Goal: Find specific page/section: Find specific page/section

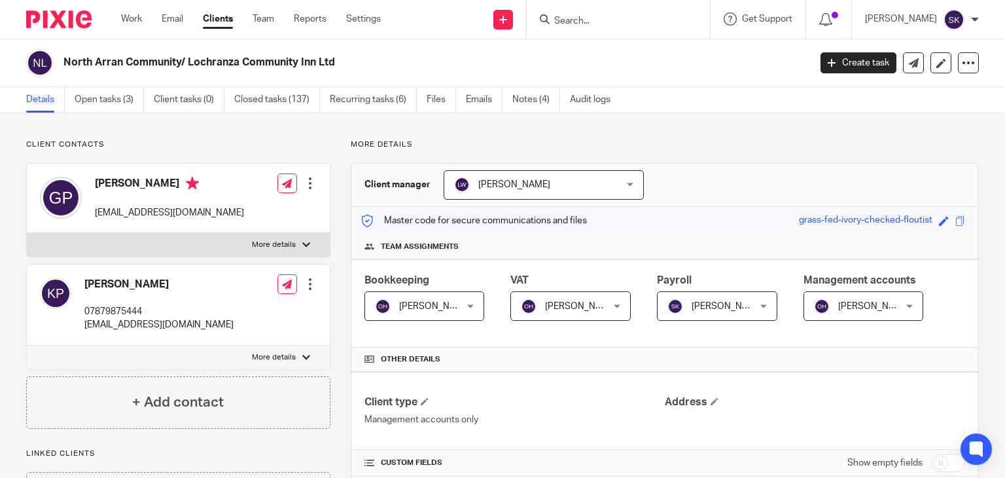
click at [595, 24] on input "Search" at bounding box center [612, 22] width 118 height 12
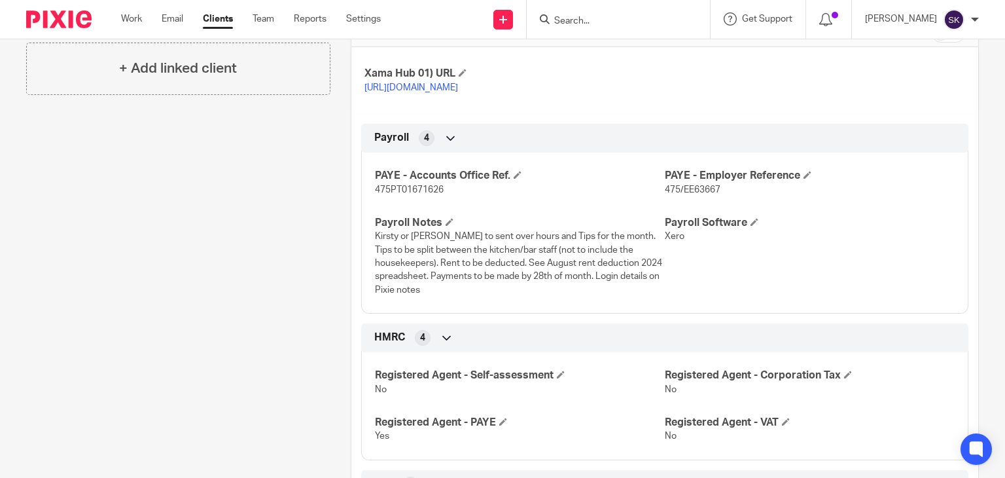
type input "O"
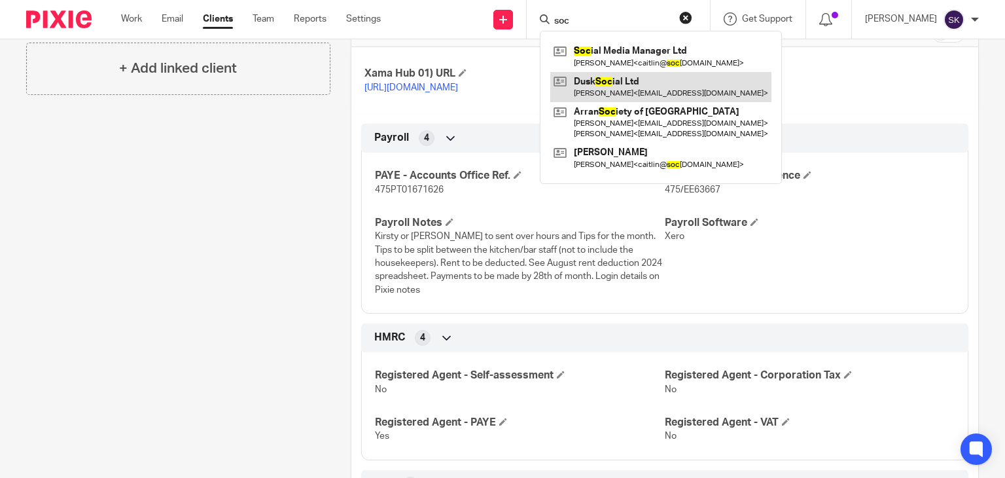
type input "soc"
click at [657, 76] on link at bounding box center [660, 87] width 221 height 30
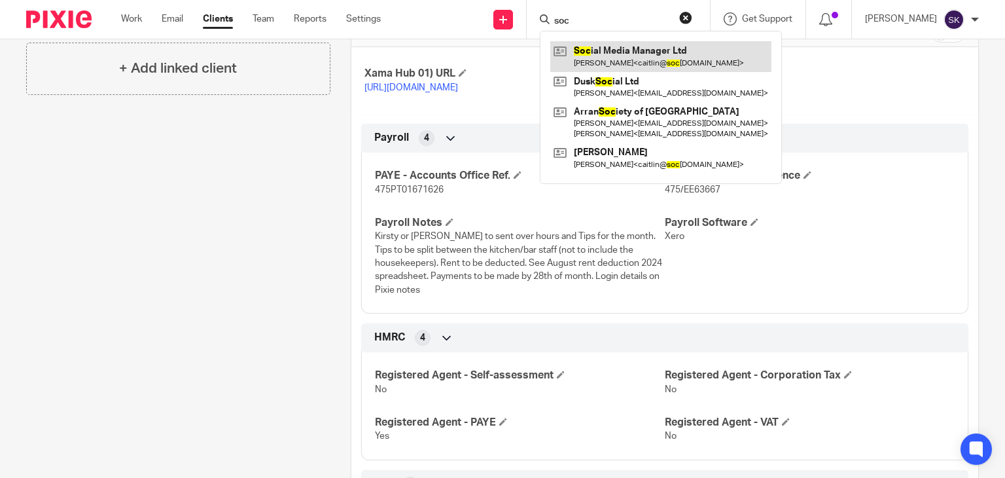
click at [654, 65] on link at bounding box center [660, 56] width 221 height 30
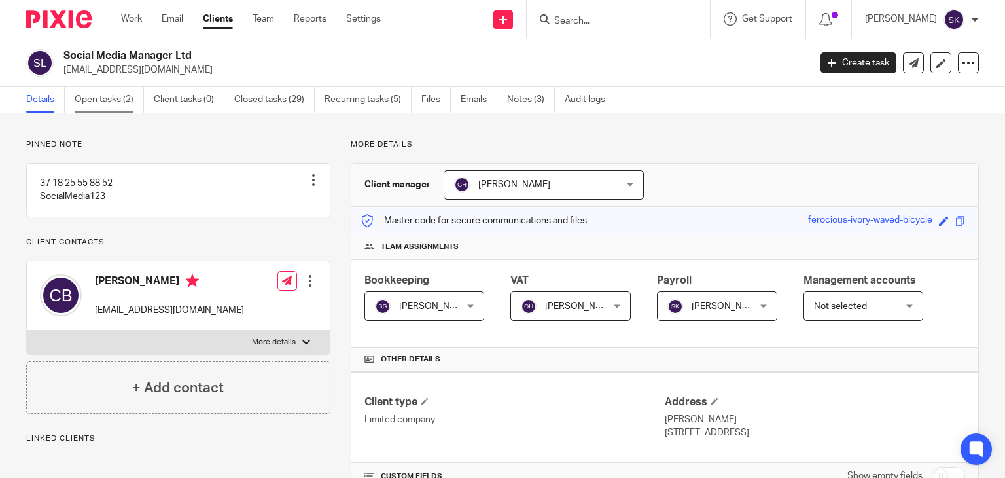
click at [99, 99] on link "Open tasks (2)" at bounding box center [109, 100] width 69 height 26
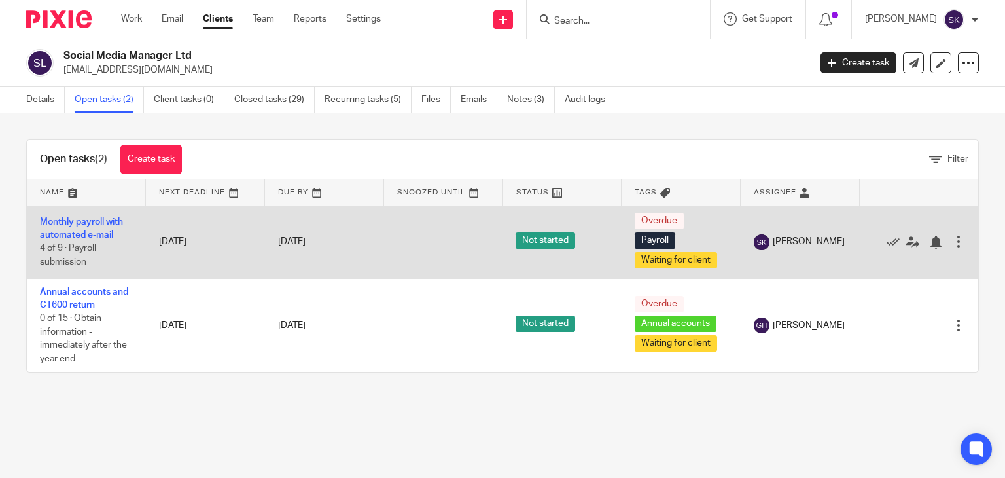
click at [183, 241] on td "[DATE]" at bounding box center [205, 241] width 119 height 73
click at [887, 242] on icon at bounding box center [893, 242] width 13 height 13
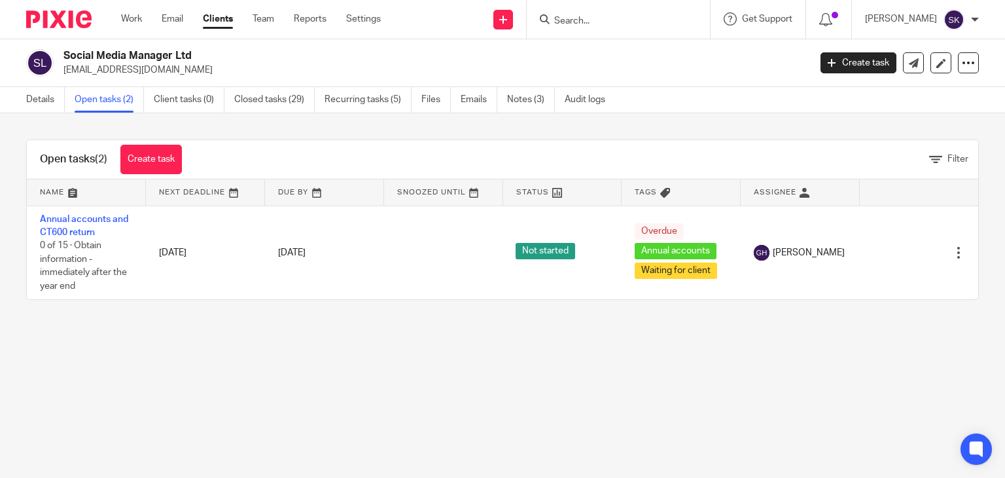
click at [600, 22] on input "Search" at bounding box center [612, 22] width 118 height 12
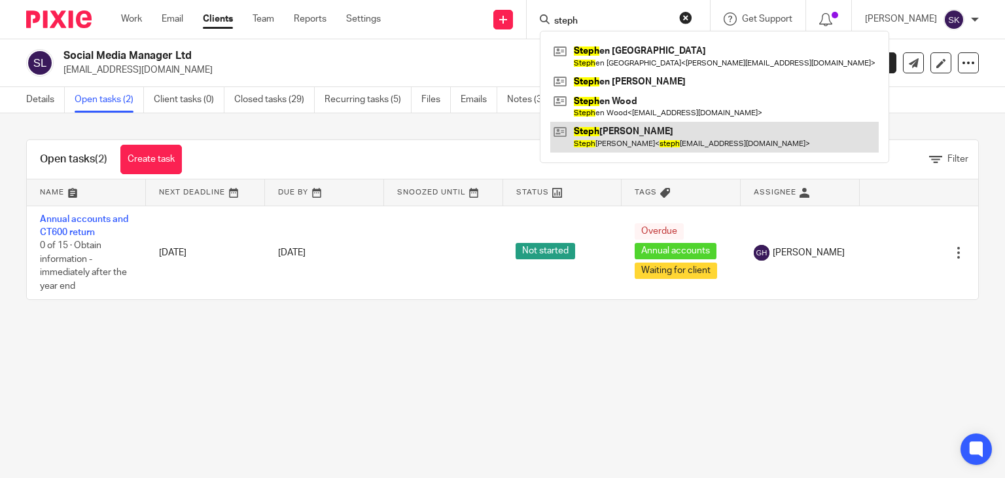
type input "steph"
click at [638, 124] on link at bounding box center [714, 137] width 329 height 30
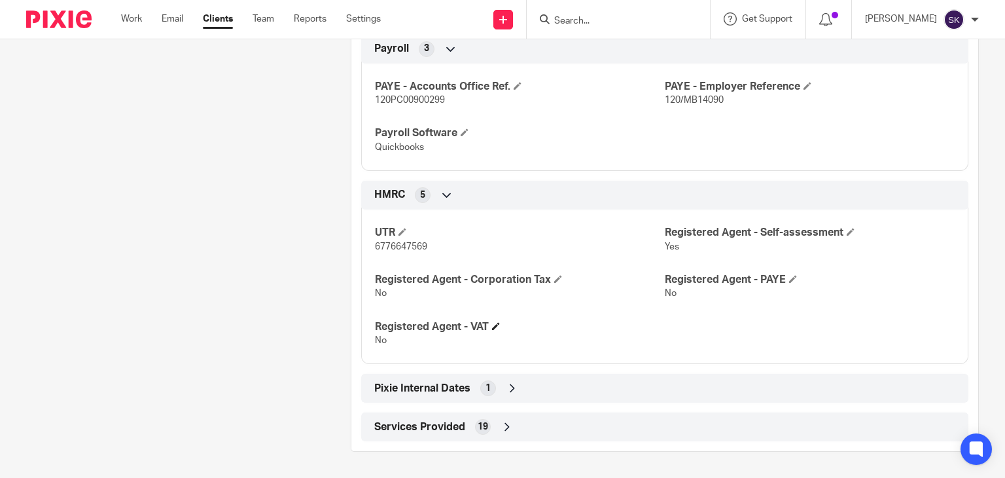
scroll to position [535, 0]
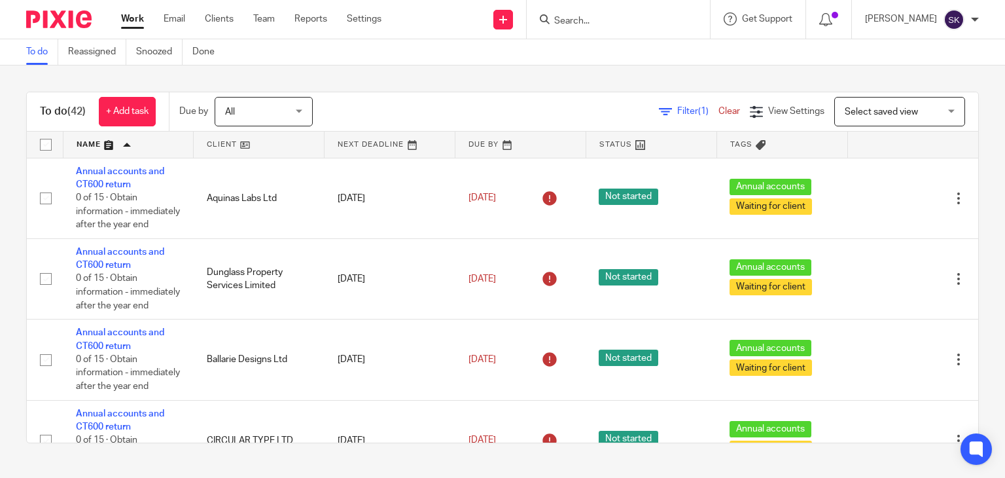
scroll to position [2154, 0]
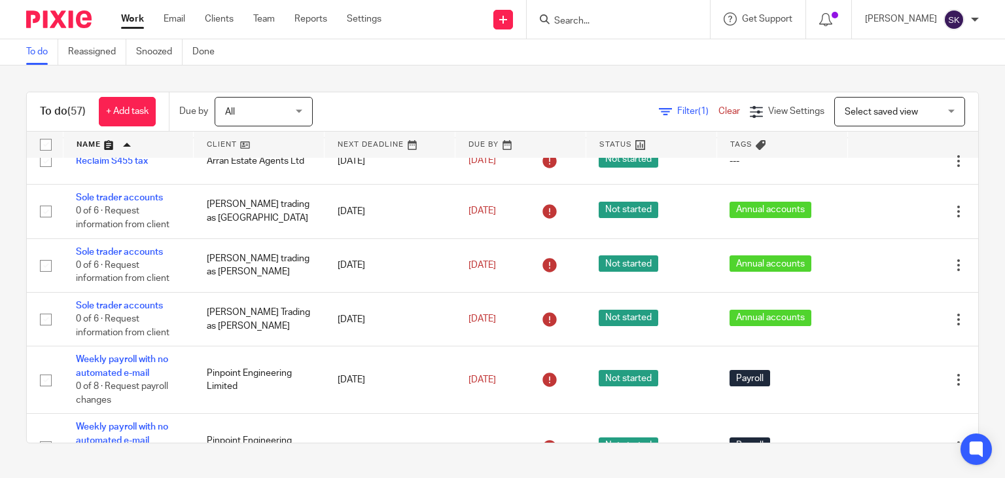
scroll to position [3644, 0]
